Goal: Information Seeking & Learning: Learn about a topic

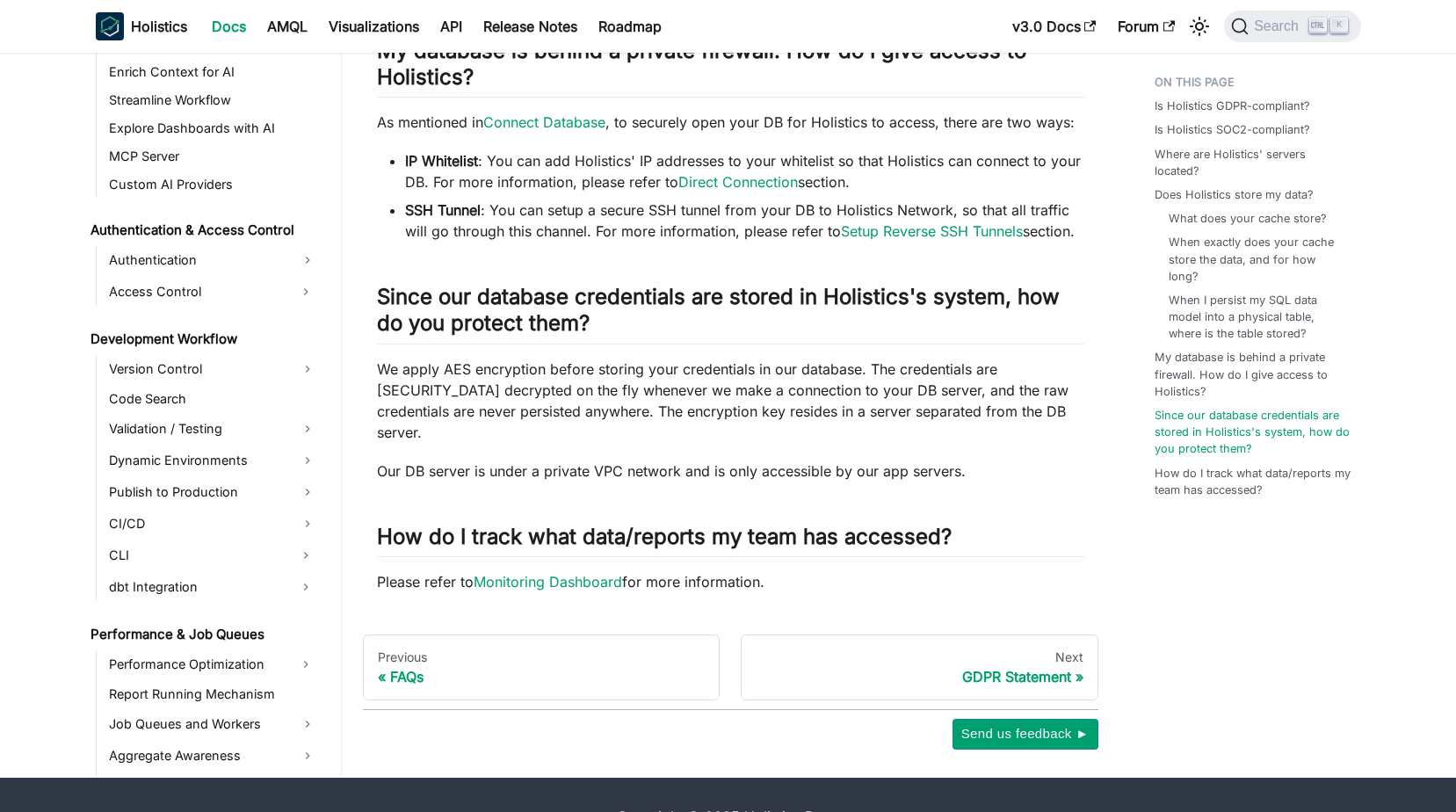
scroll to position [943, 0]
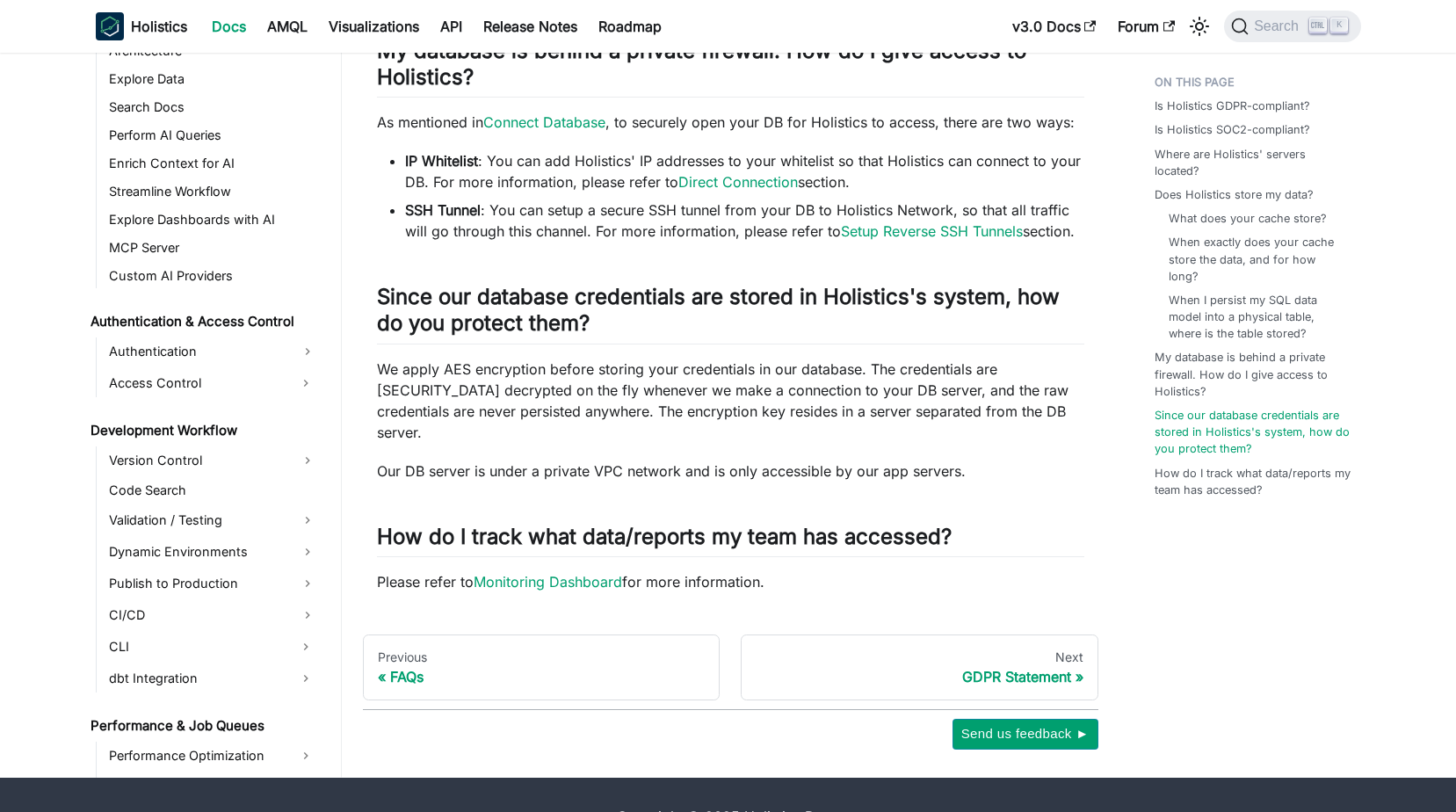
click at [300, 337] on link "Authentication" at bounding box center [213, 351] width 218 height 28
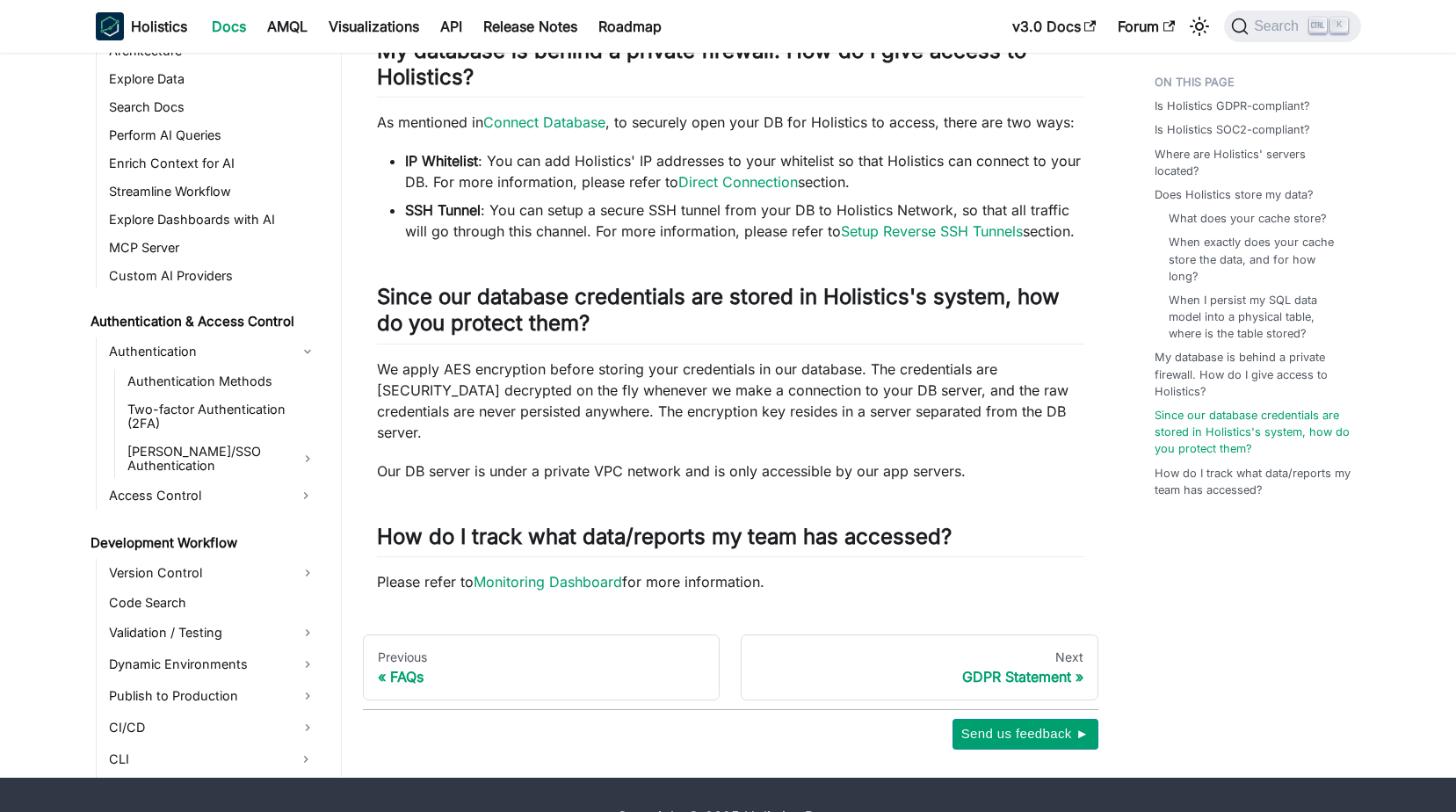
click at [266, 404] on ul "Authentication Methods Two-factor Authentication (2FA) [PERSON_NAME]/SSO Authen…" at bounding box center [218, 424] width 207 height 109
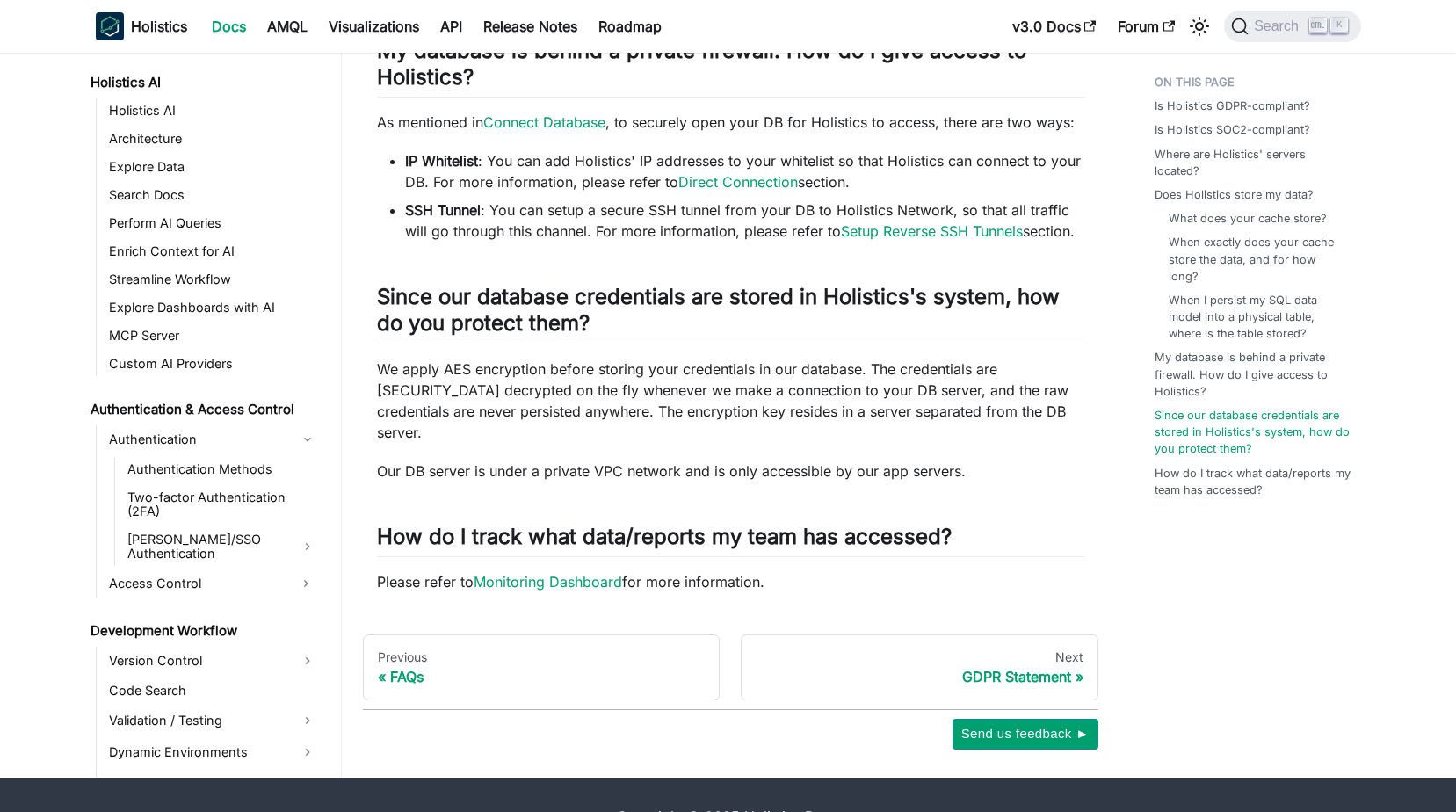
click at [301, 527] on link "[PERSON_NAME]/SSO Authentication" at bounding box center [222, 546] width 199 height 38
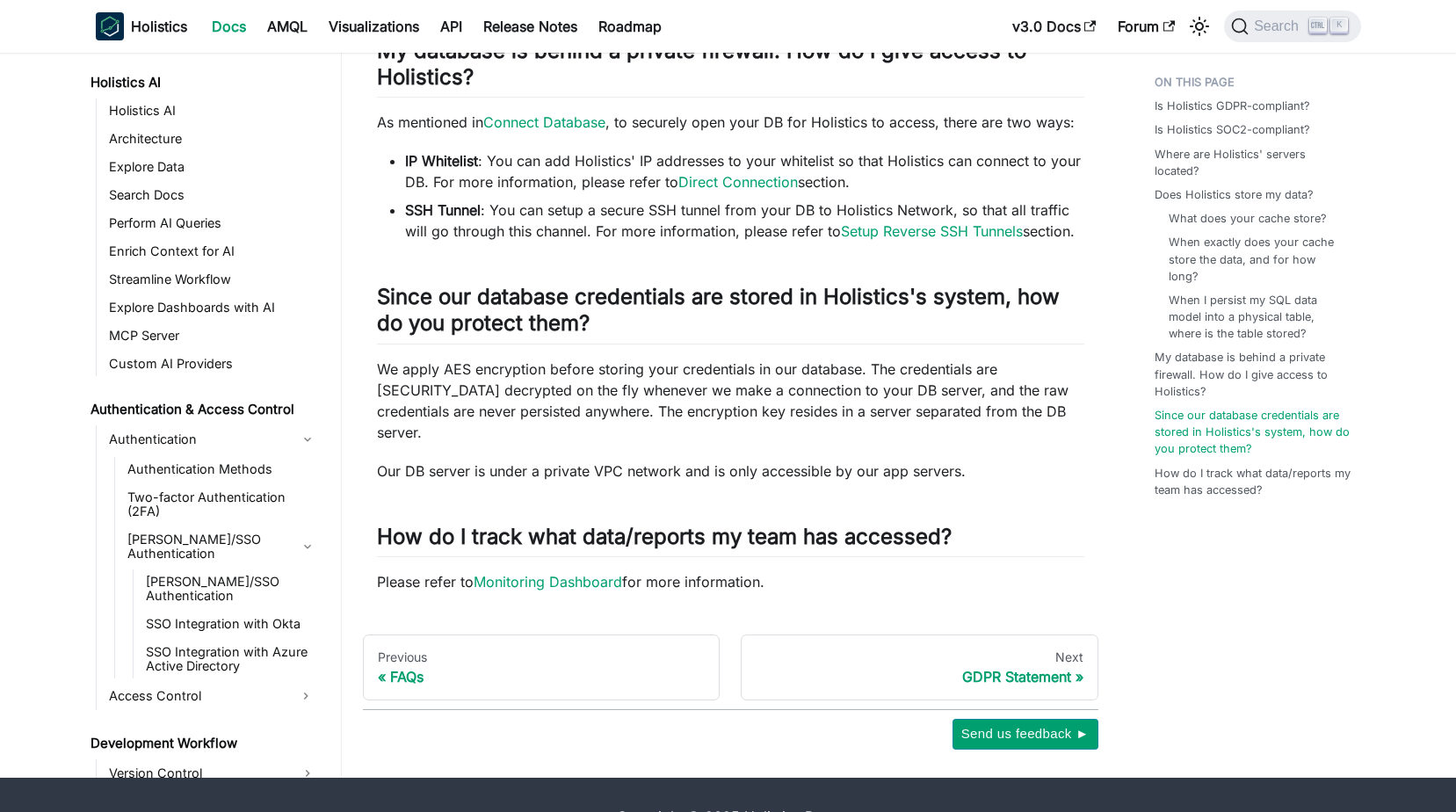
click at [244, 639] on link "SSO Integration with Azure Active Directory" at bounding box center [231, 658] width 181 height 38
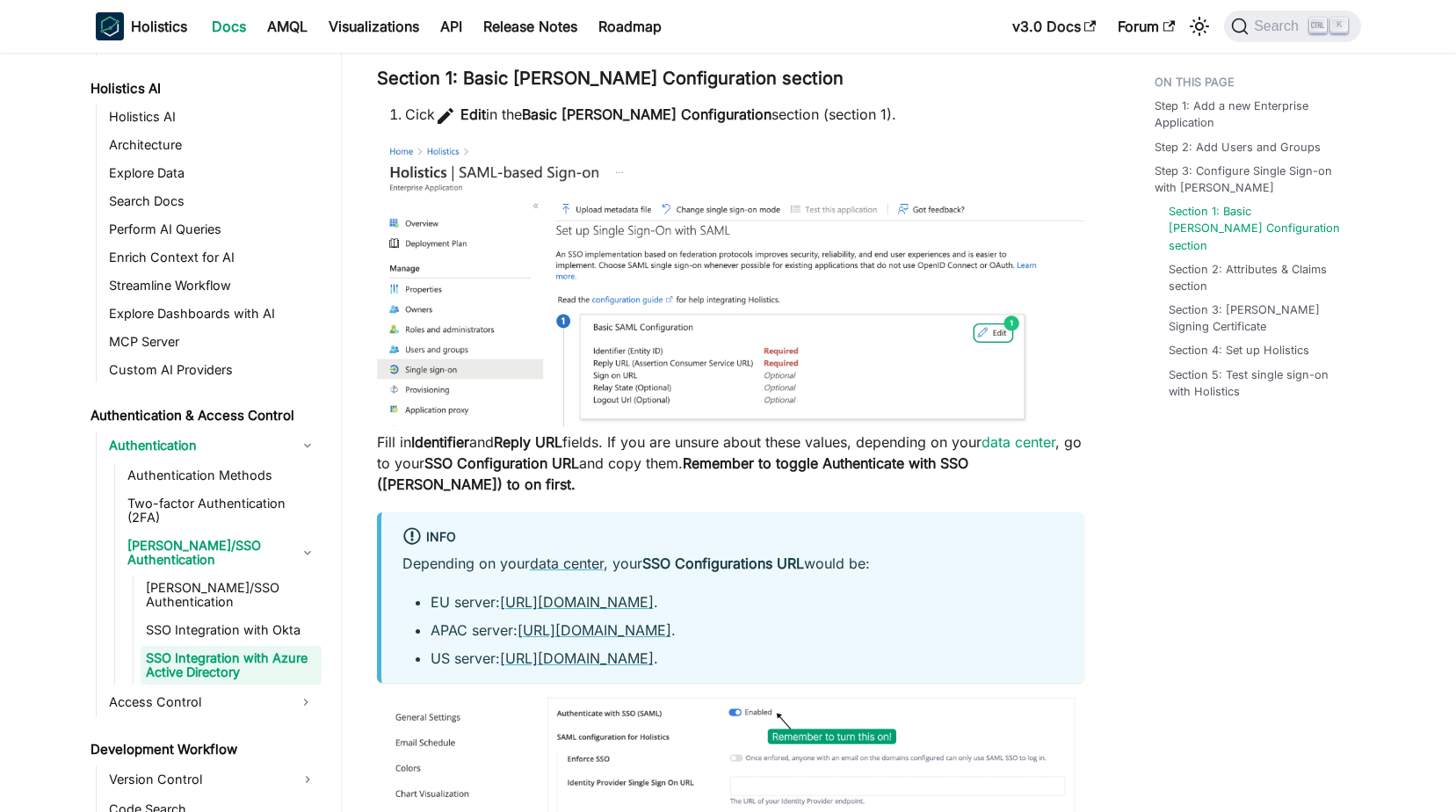
scroll to position [2109, 0]
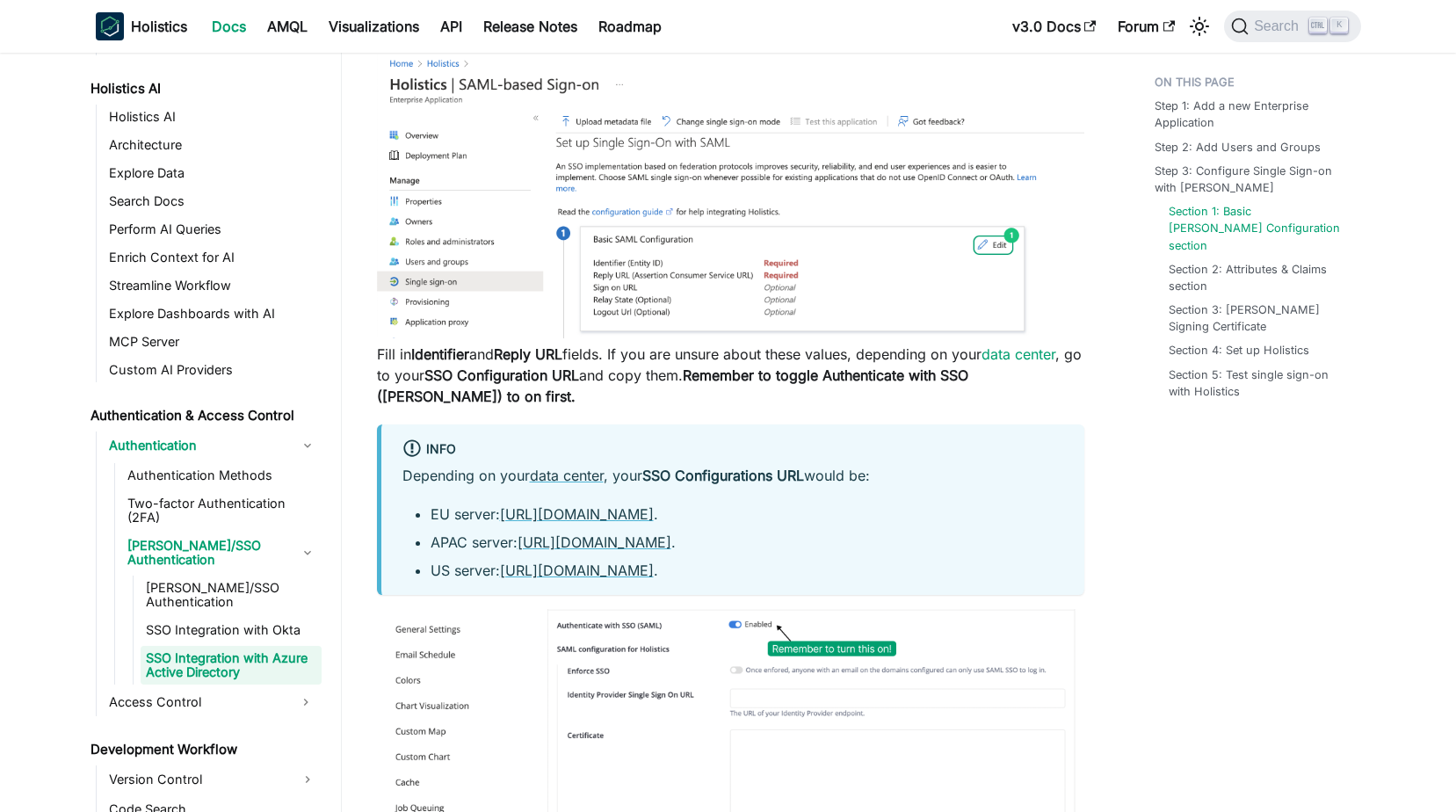
click at [305, 688] on button "Expand sidebar category 'Access Control'" at bounding box center [305, 701] width 31 height 28
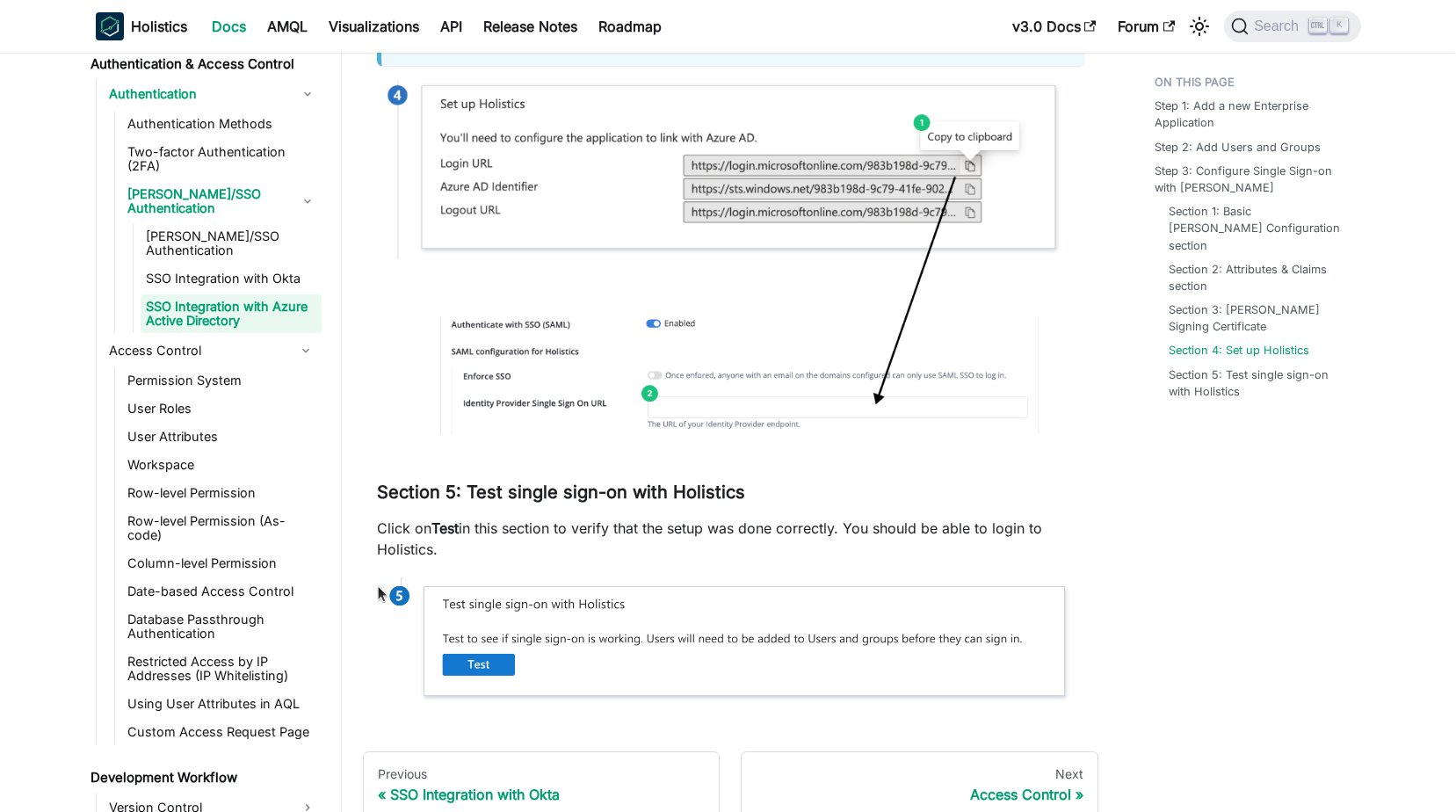
scroll to position [5323, 0]
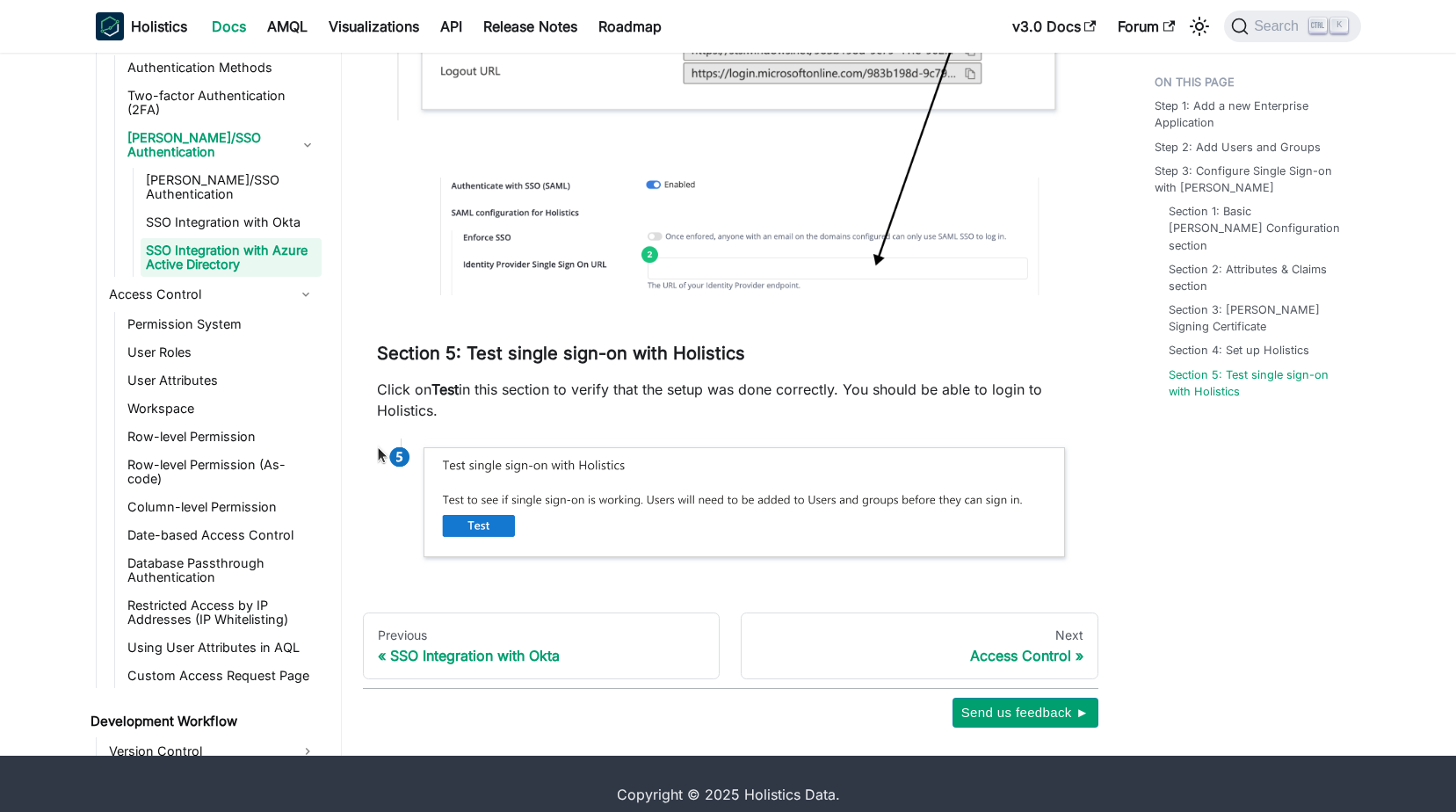
click at [241, 312] on link "Permission System" at bounding box center [222, 325] width 199 height 25
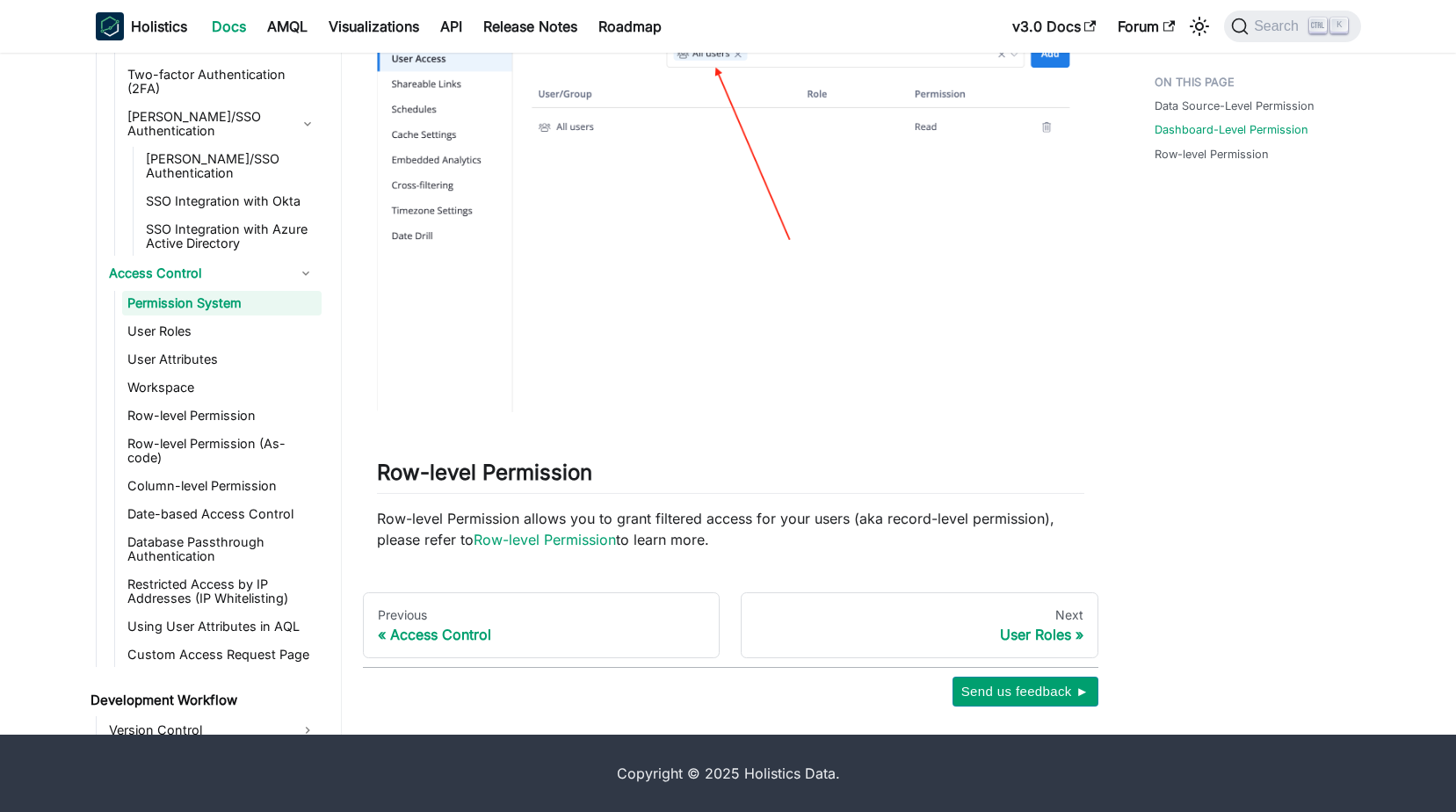
scroll to position [1275, 0]
click at [529, 540] on link "Row-level Permission" at bounding box center [545, 539] width 142 height 18
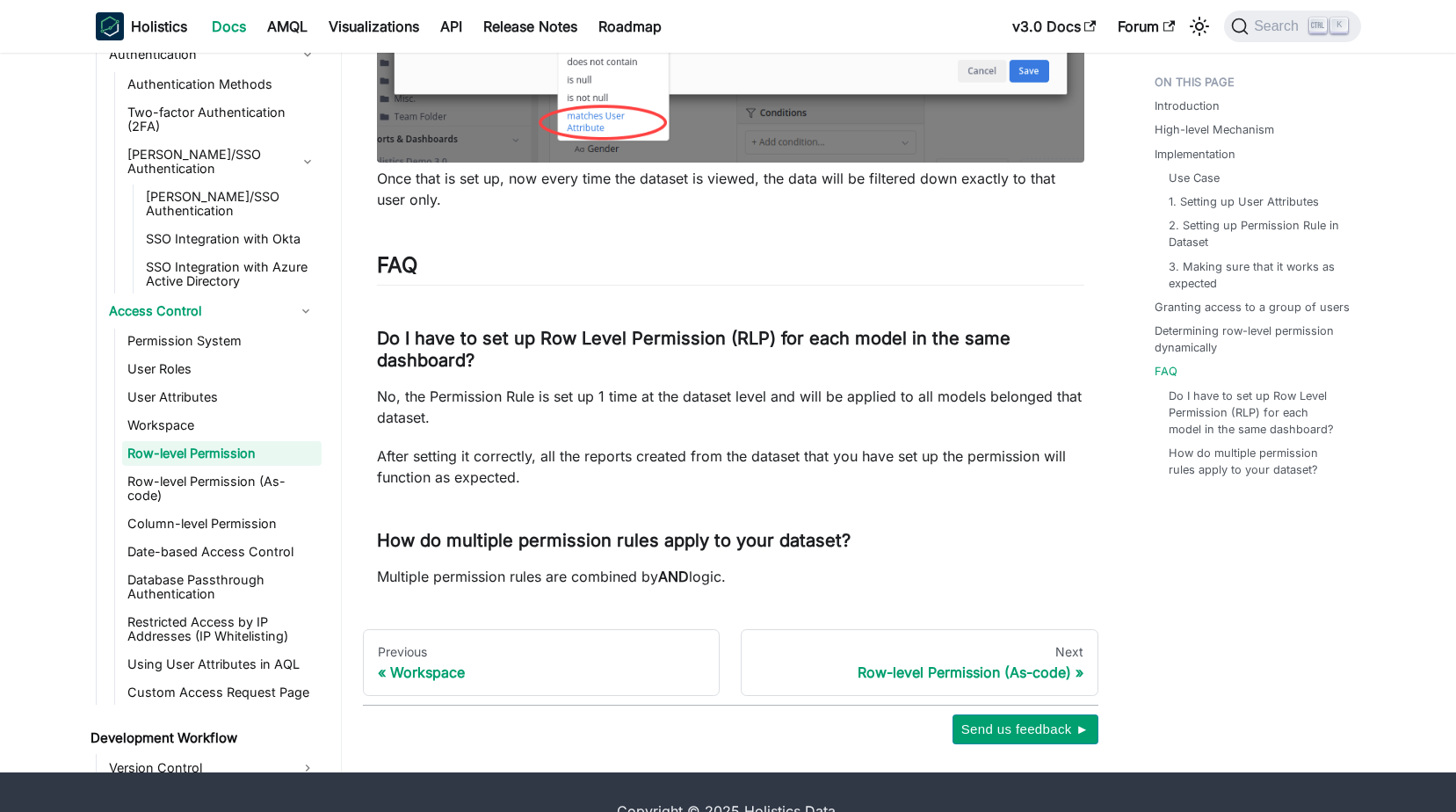
scroll to position [7525, 0]
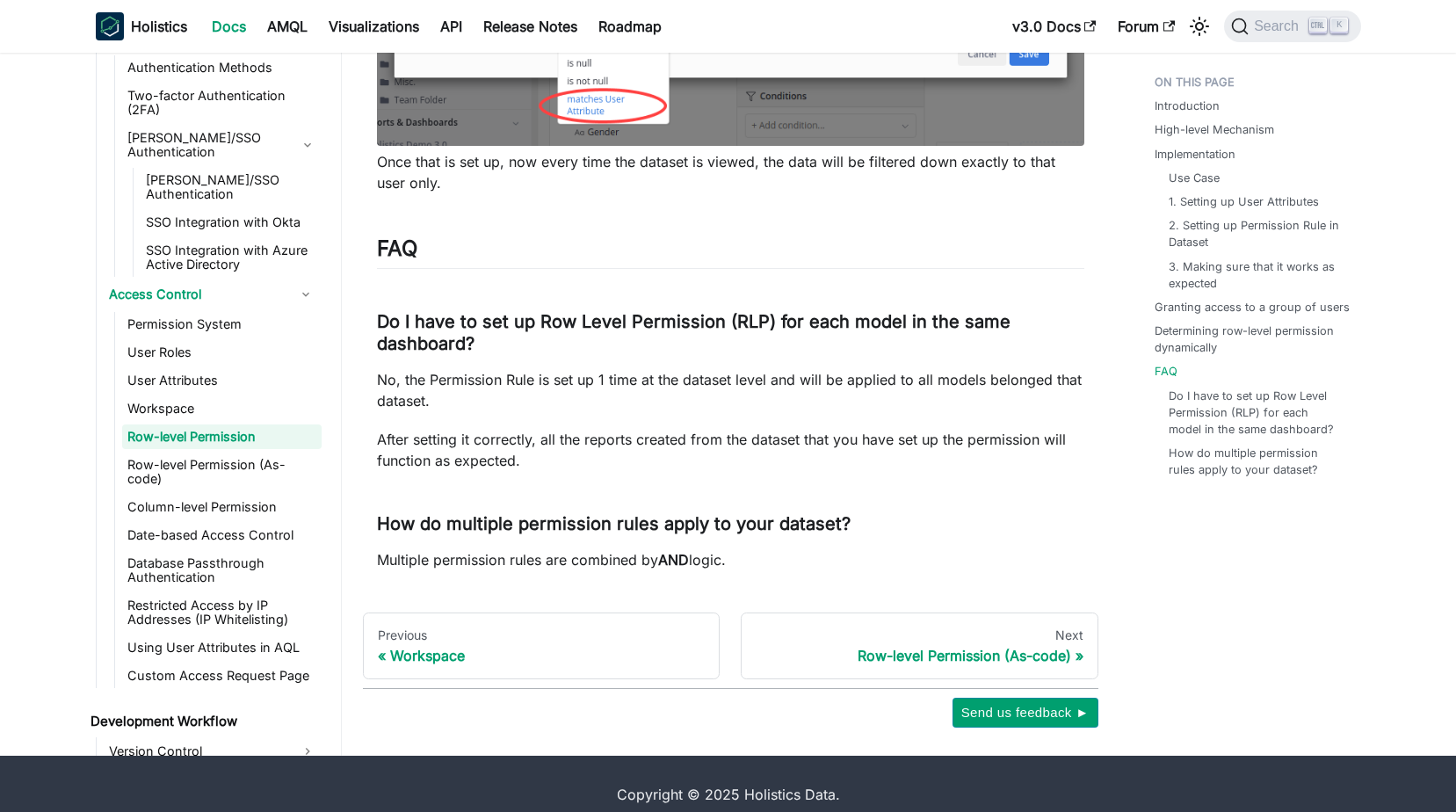
click at [256, 495] on link "Column-level Permission" at bounding box center [222, 507] width 199 height 25
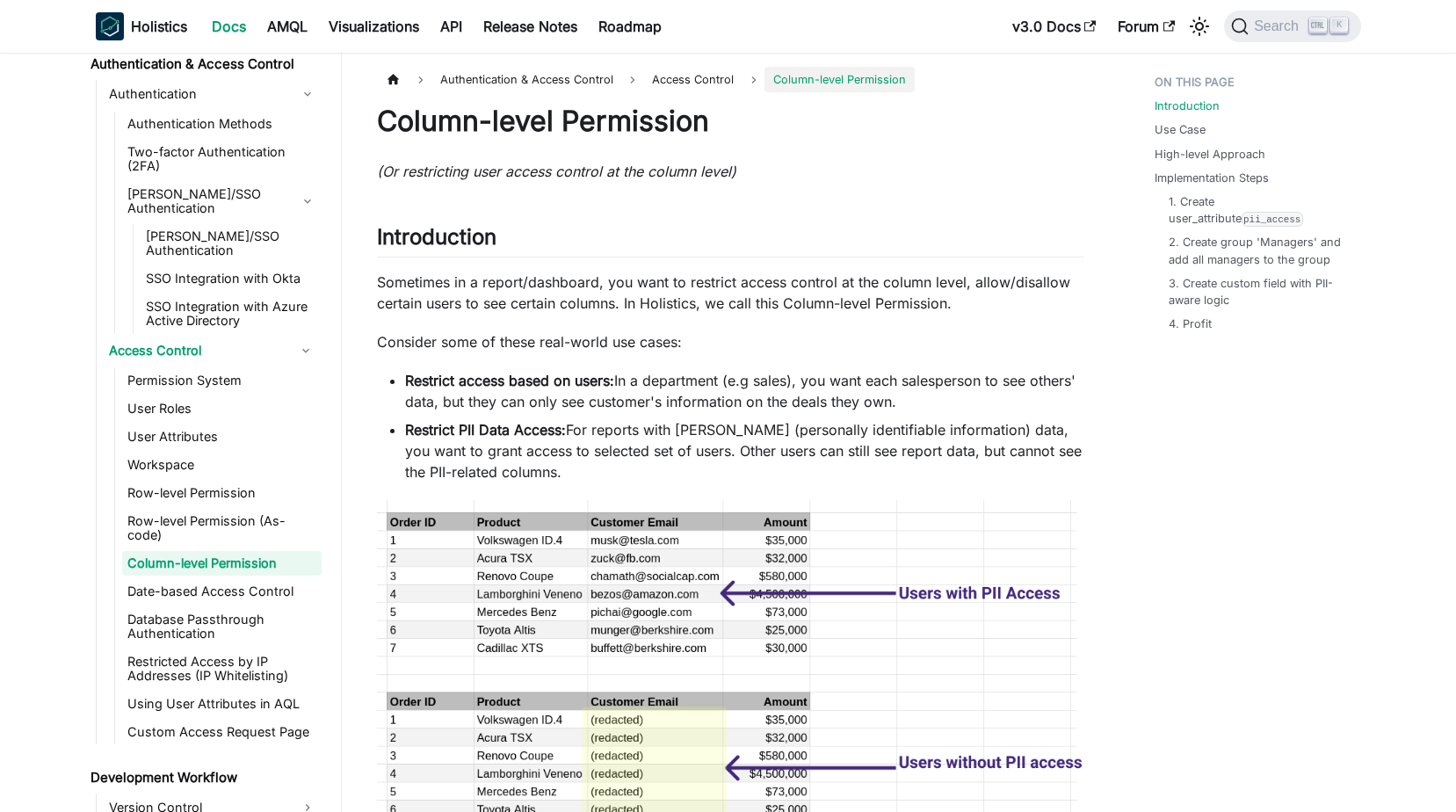
click at [182, 607] on link "Database Passthrough Authentication" at bounding box center [222, 626] width 199 height 38
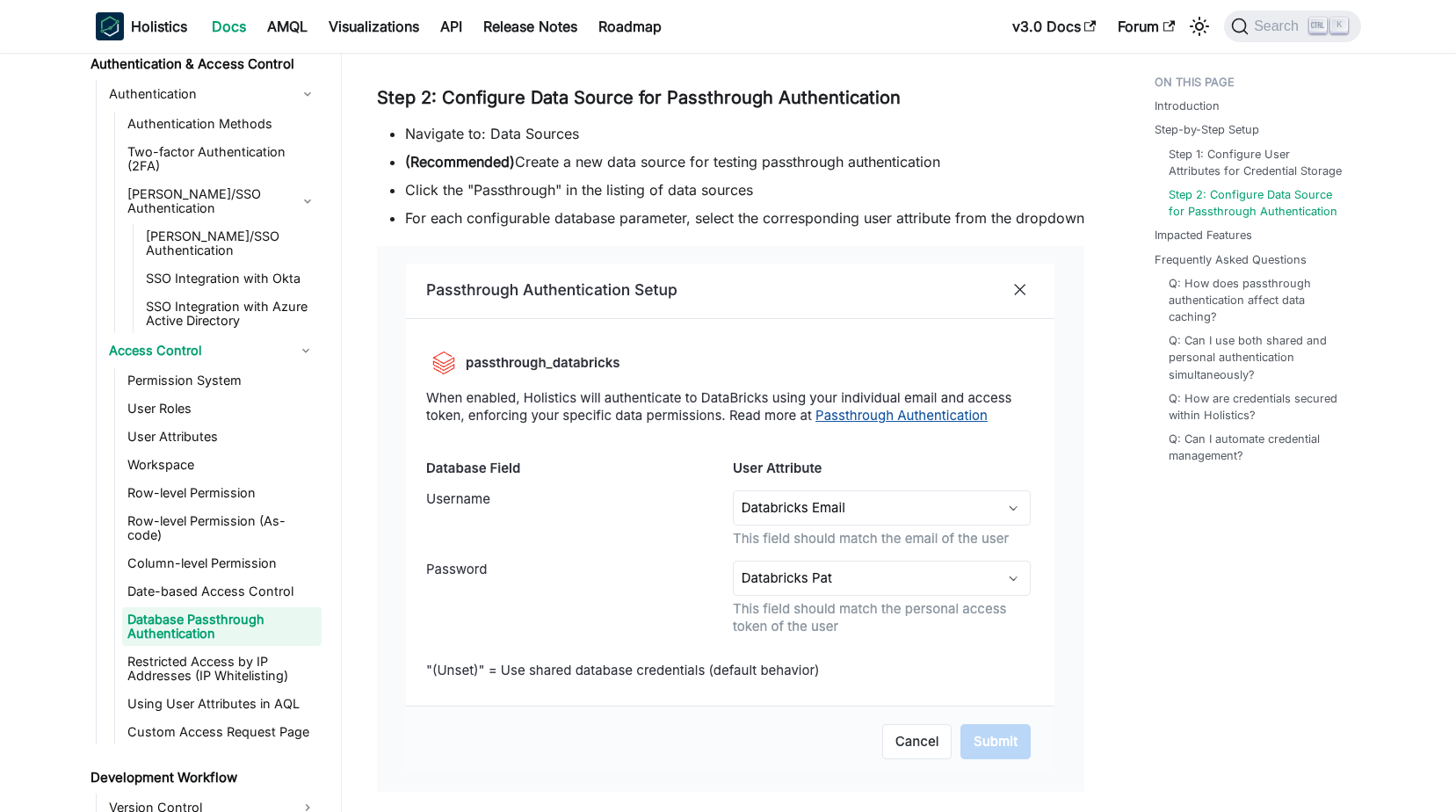
scroll to position [1406, 0]
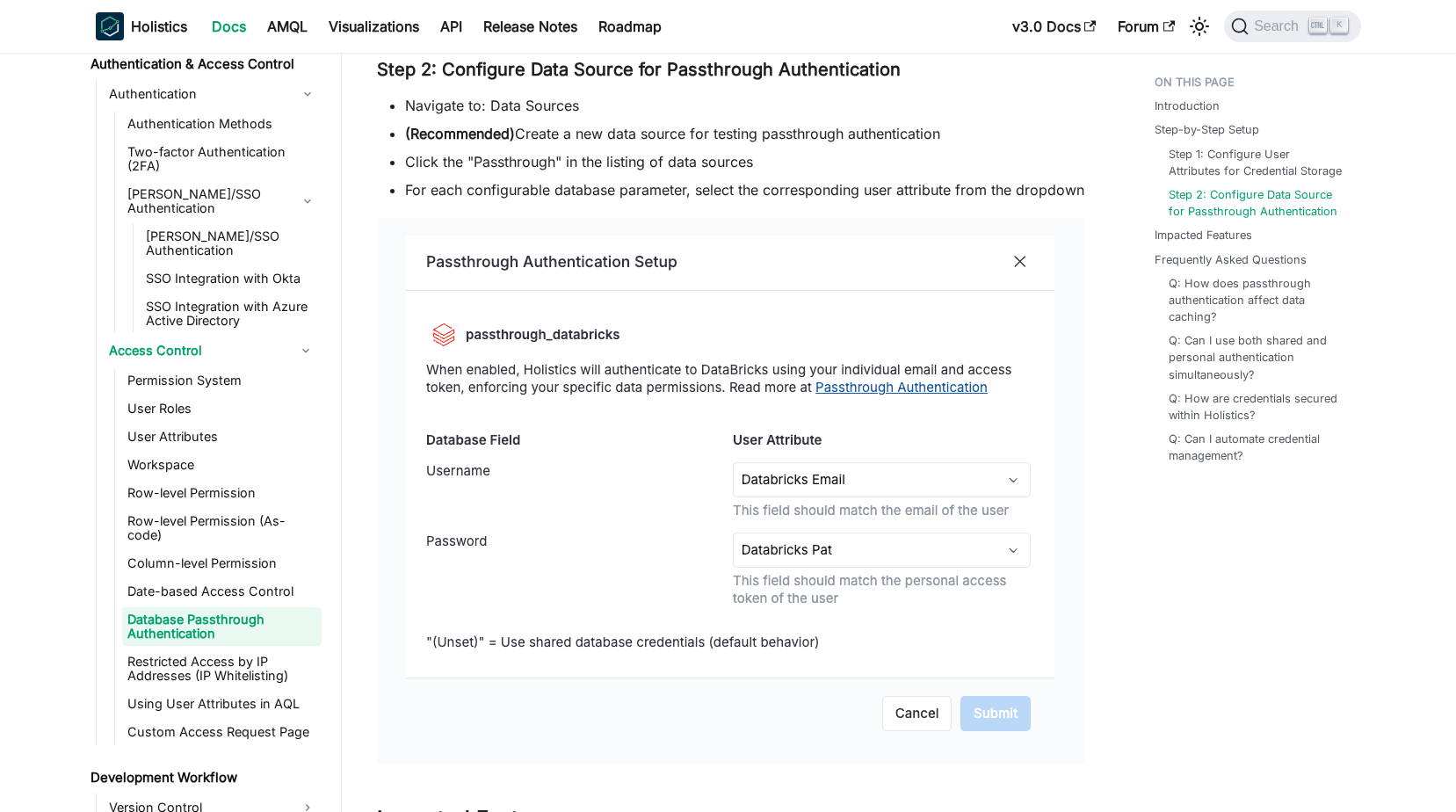
click at [1017, 503] on img at bounding box center [730, 490] width 648 height 511
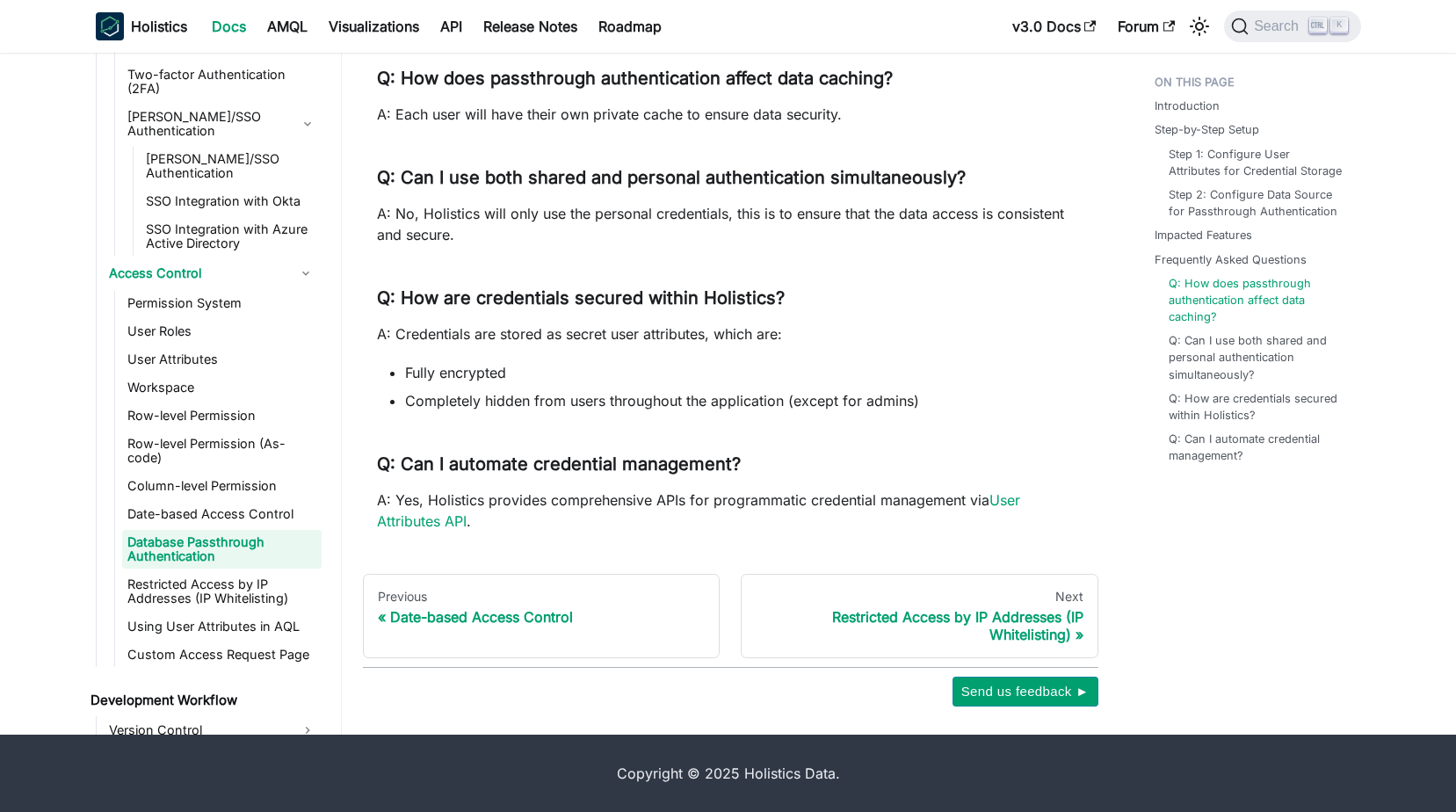
scroll to position [2664, 0]
click at [256, 642] on link "Custom Access Request Page" at bounding box center [222, 655] width 199 height 25
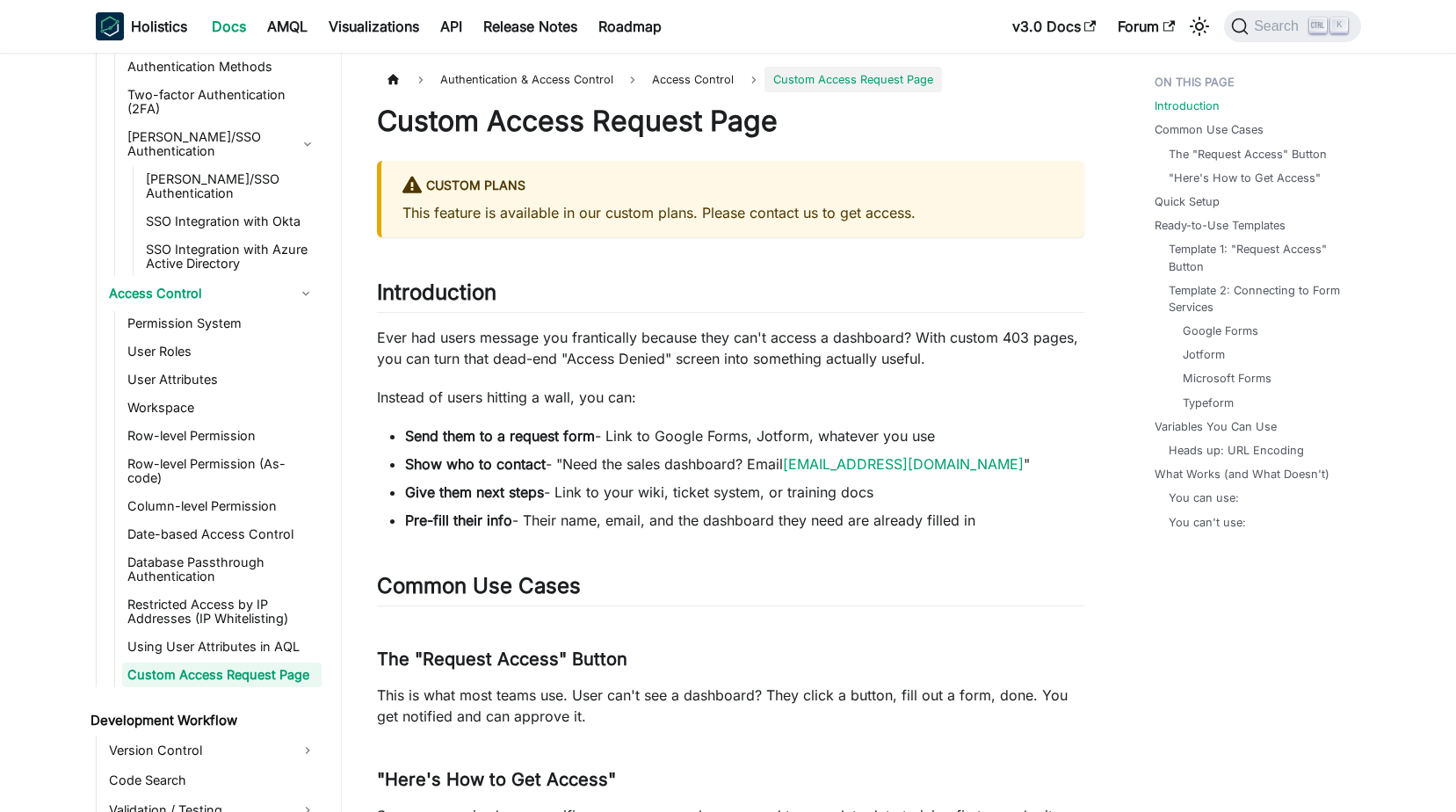
scroll to position [1294, 0]
click at [174, 547] on link "Database Passthrough Authentication" at bounding box center [222, 566] width 199 height 38
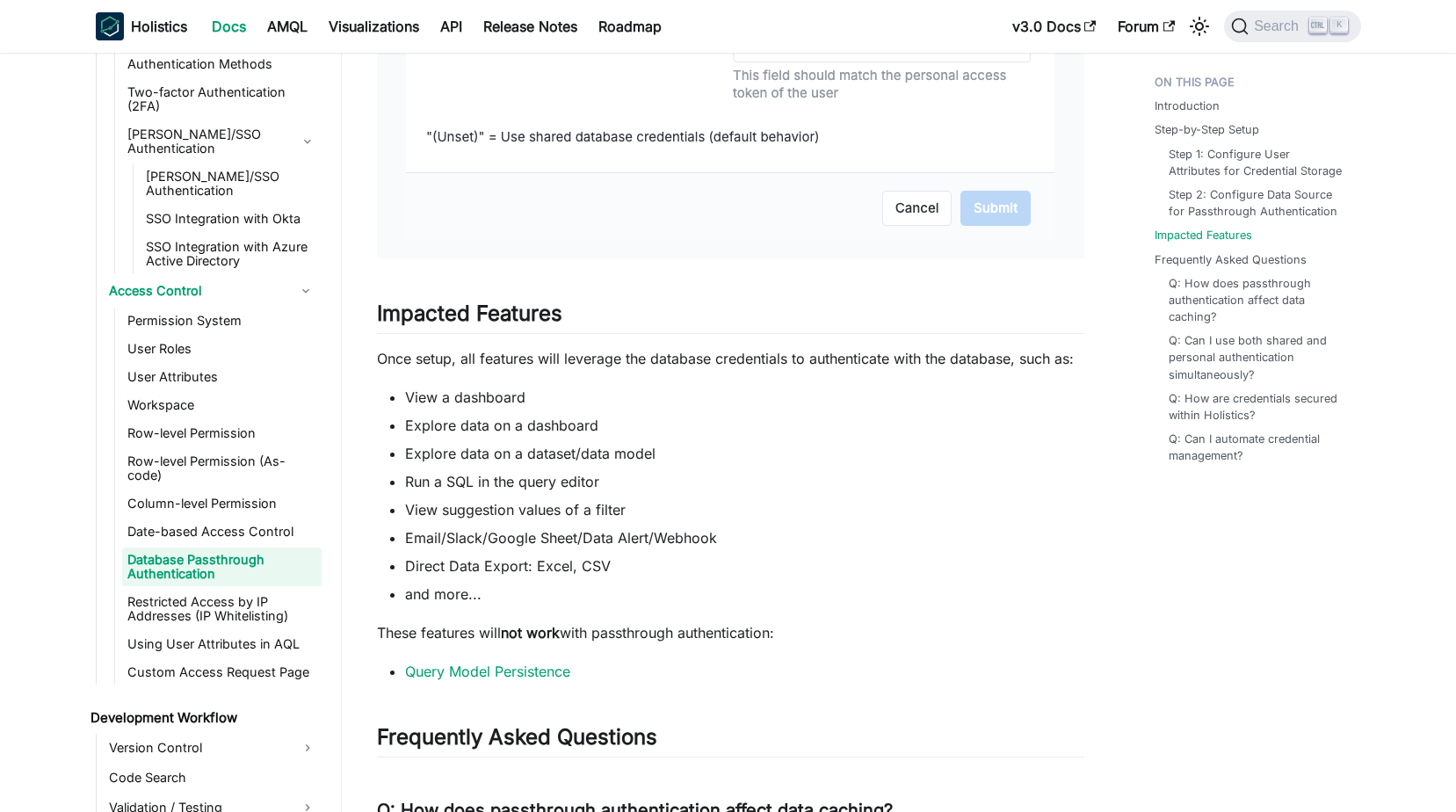
scroll to position [1933, 0]
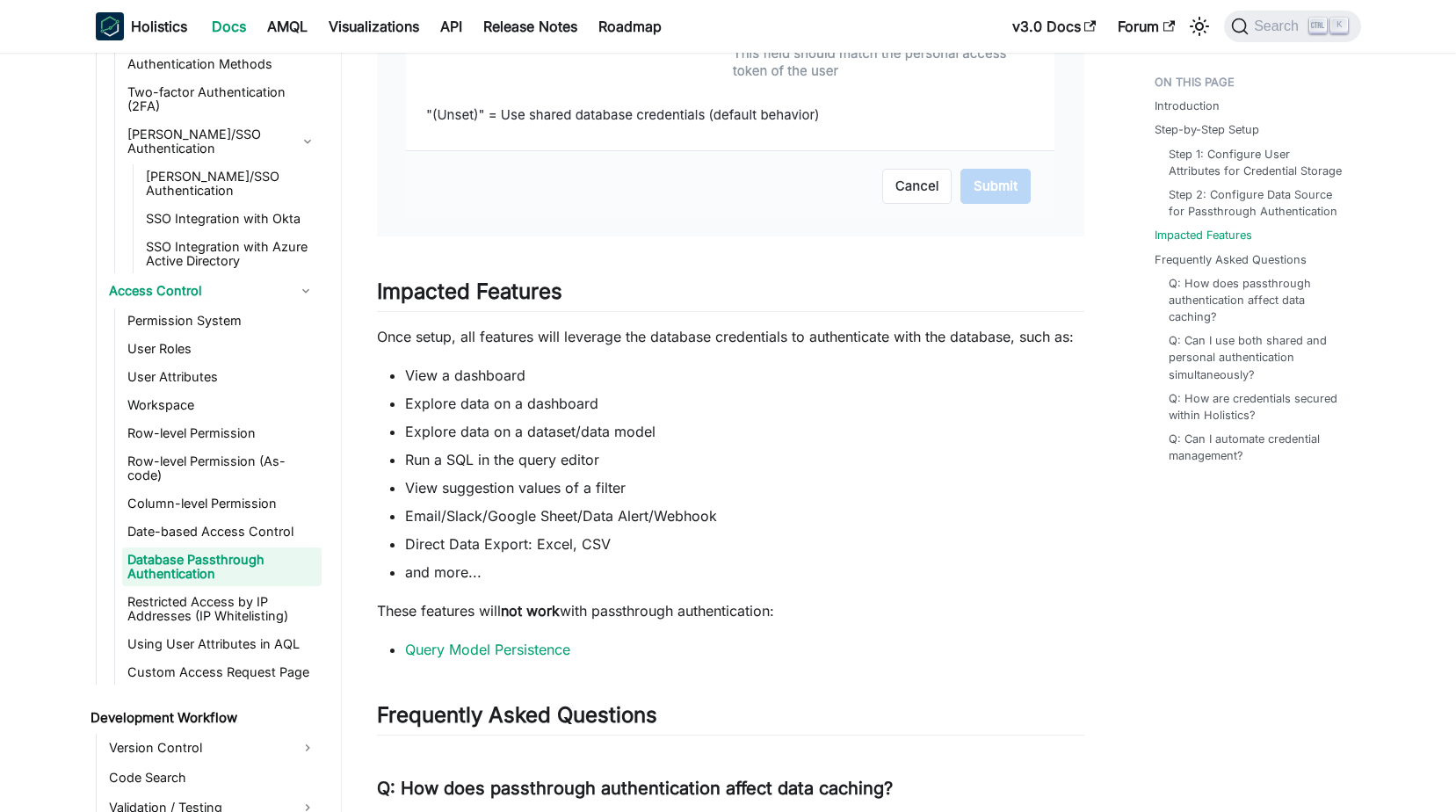
click at [514, 658] on link "Query Model Persistence" at bounding box center [487, 649] width 165 height 18
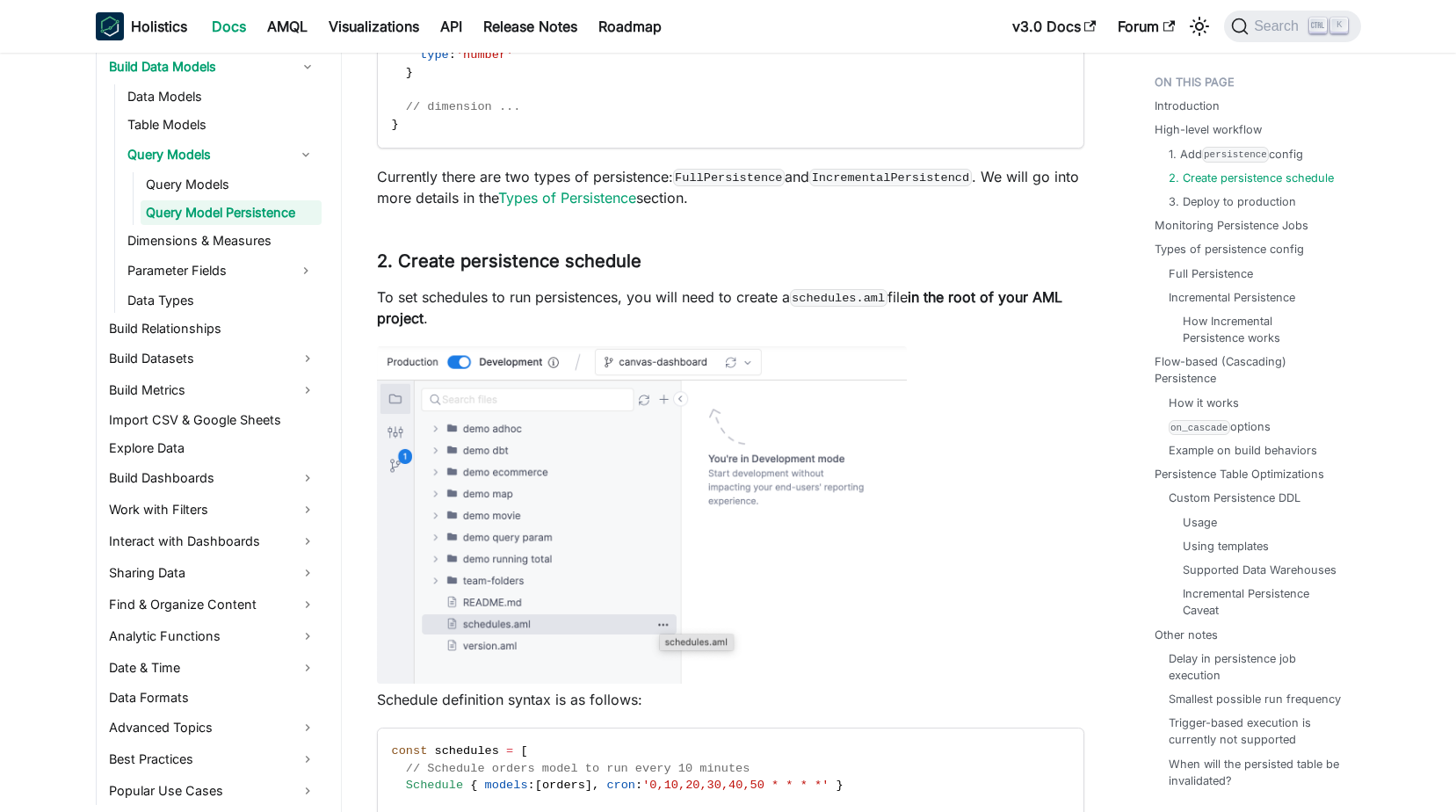
scroll to position [1318, 0]
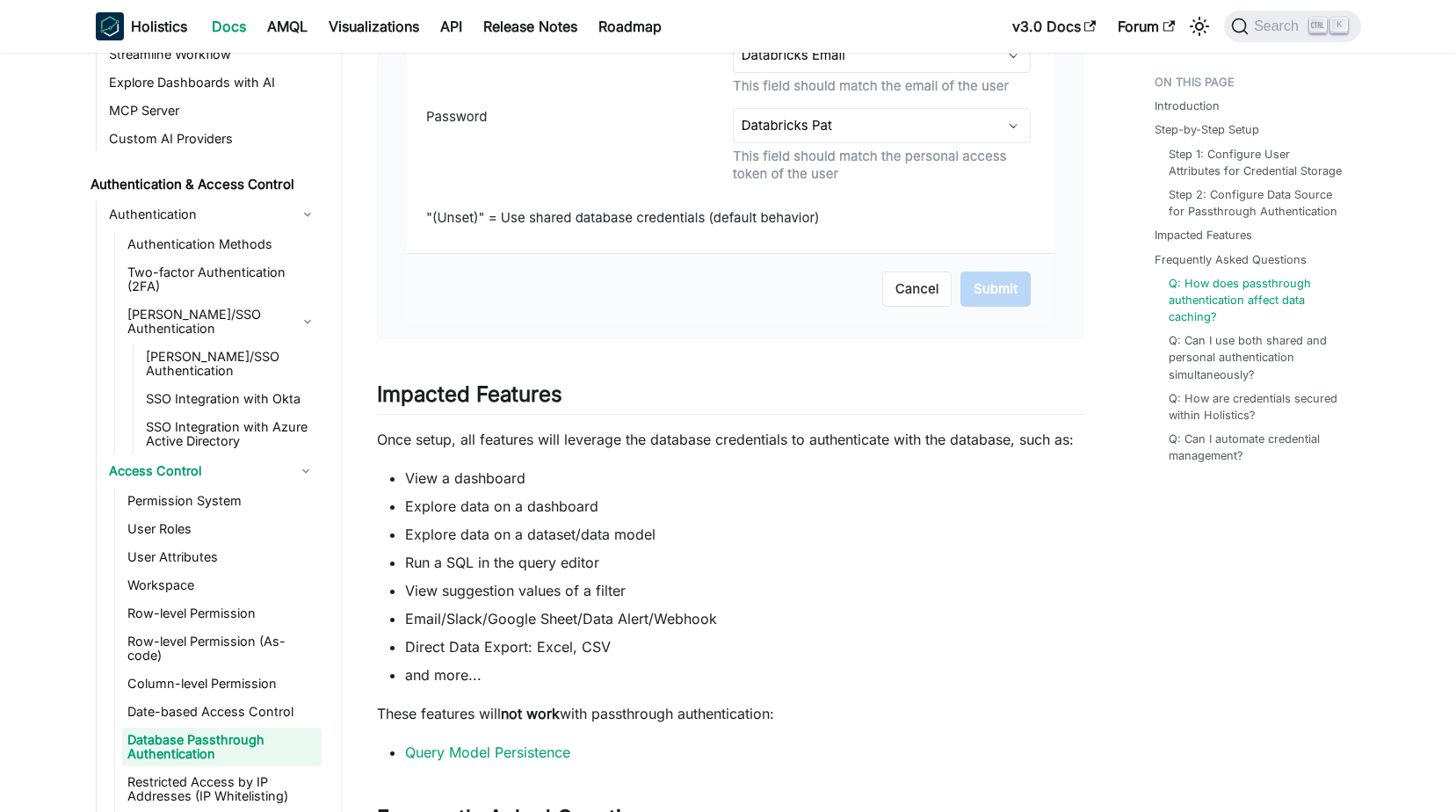
scroll to position [1428, 0]
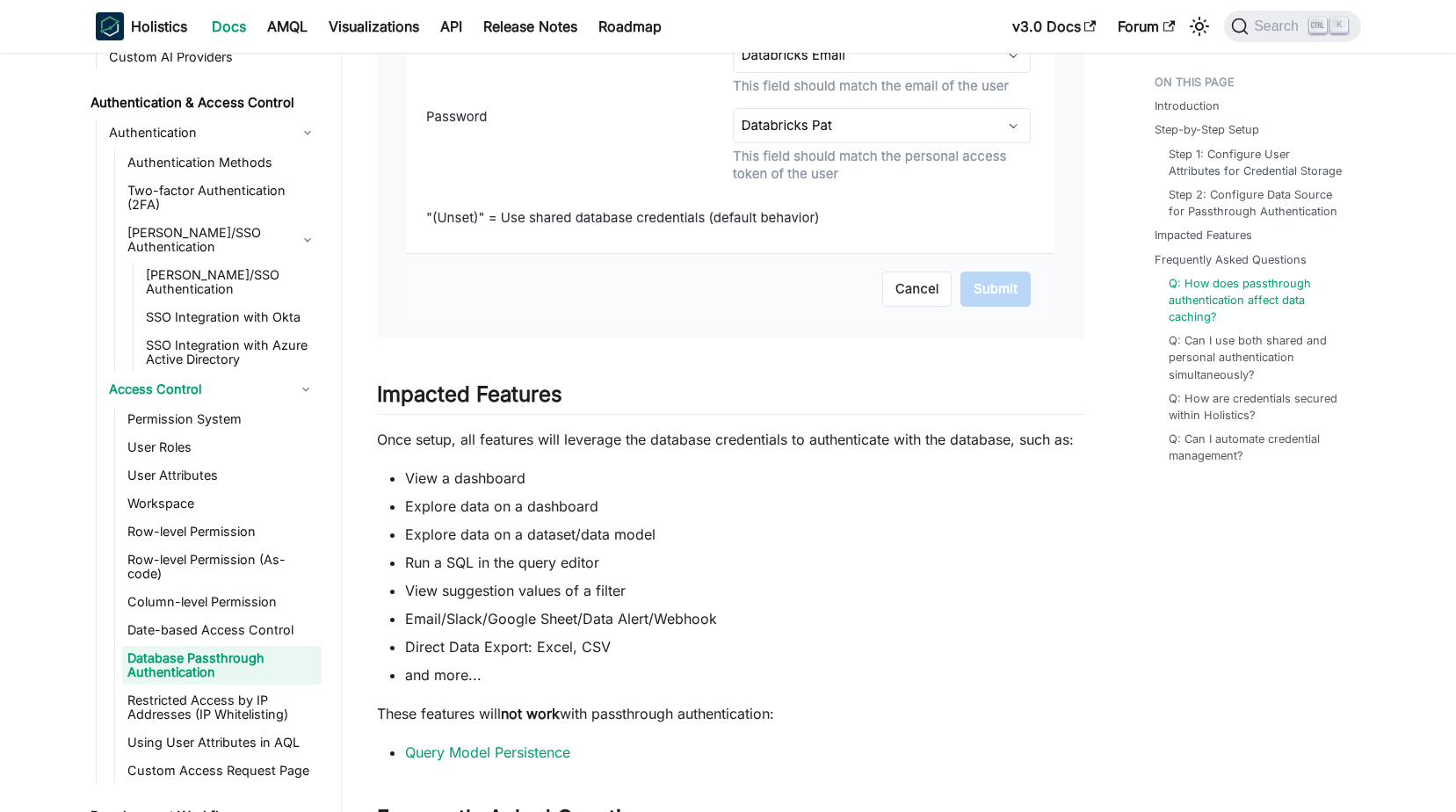
click at [200, 407] on link "Permission System" at bounding box center [222, 419] width 199 height 25
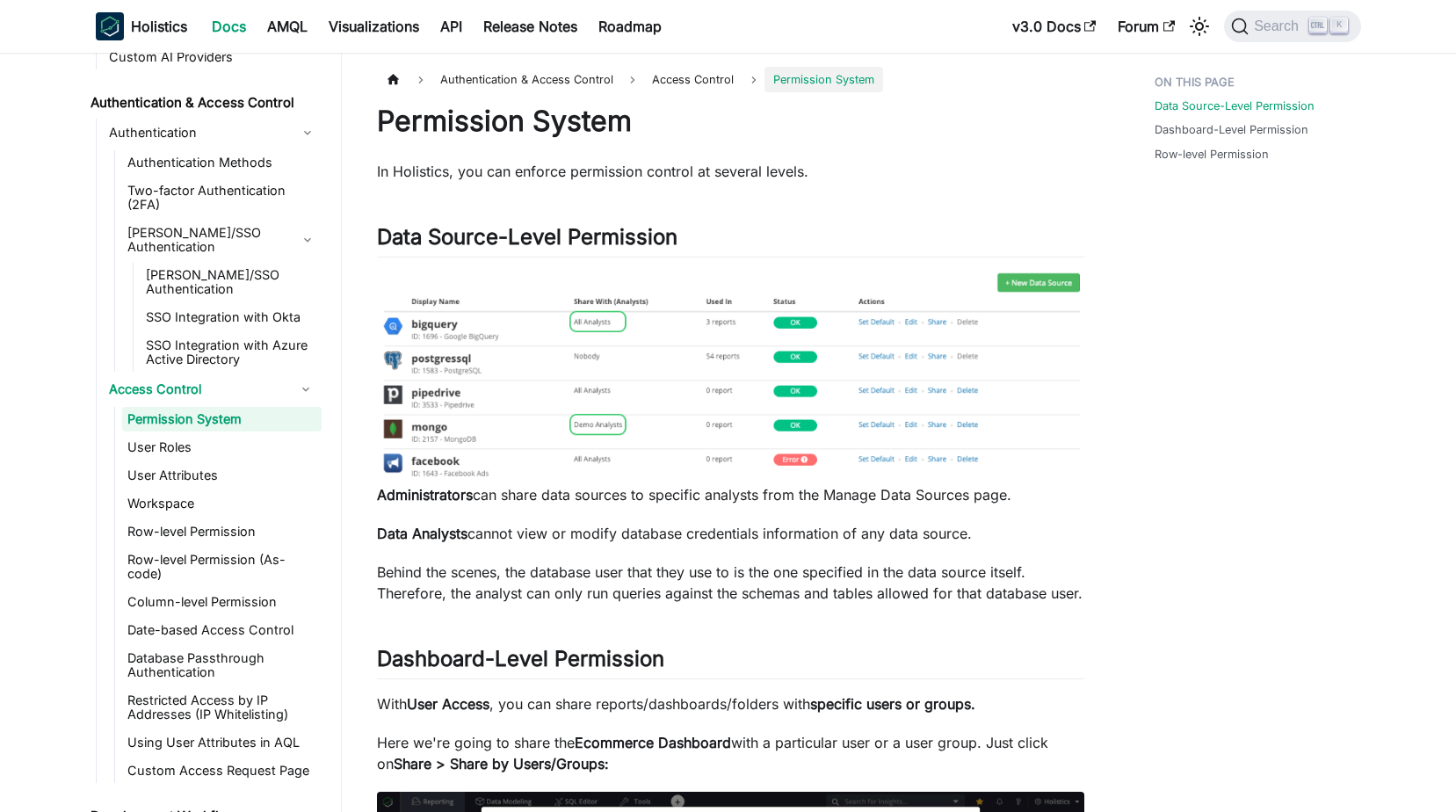
click at [190, 646] on link "Database Passthrough Authentication" at bounding box center [222, 664] width 199 height 38
